Goal: Navigation & Orientation: Find specific page/section

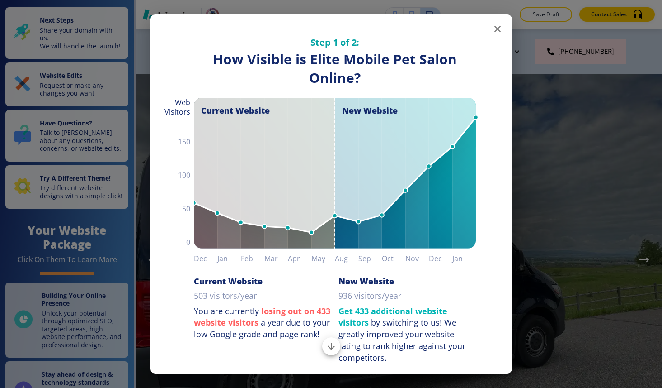
click at [496, 32] on icon "button" at bounding box center [497, 29] width 11 height 11
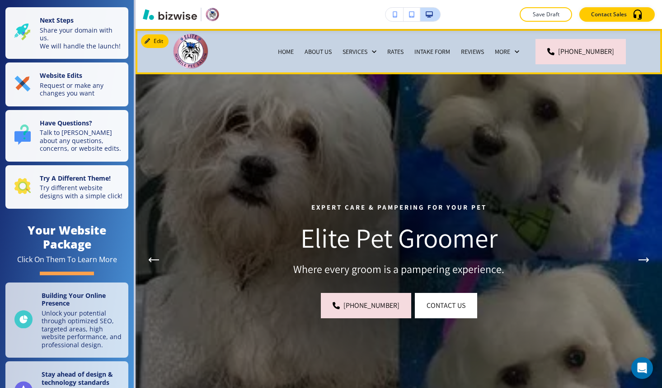
click at [418, 49] on p "Intake Form" at bounding box center [433, 51] width 36 height 9
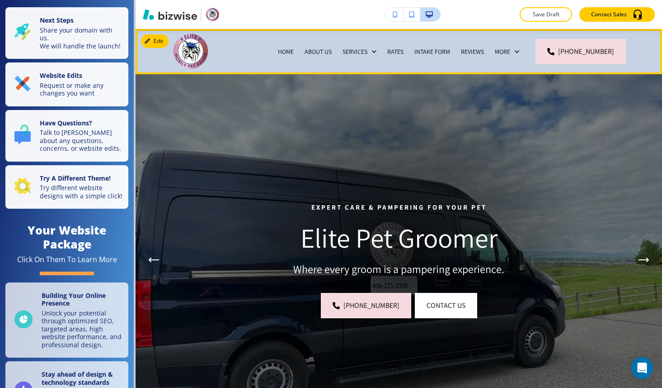
click at [278, 47] on p "Home" at bounding box center [286, 51] width 16 height 9
